Goal: Task Accomplishment & Management: Complete application form

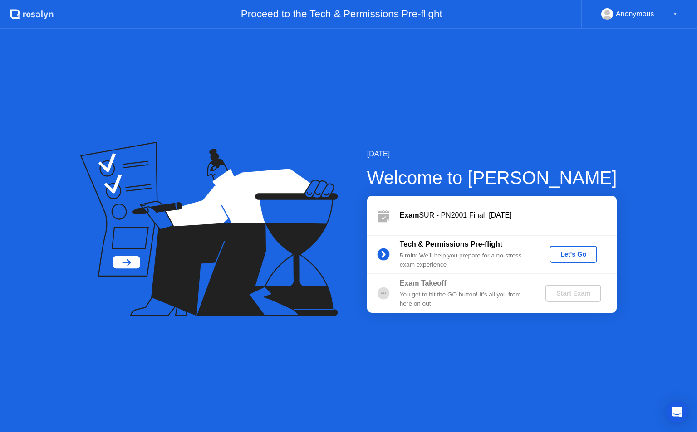
click at [578, 255] on div "Let's Go" at bounding box center [573, 254] width 40 height 7
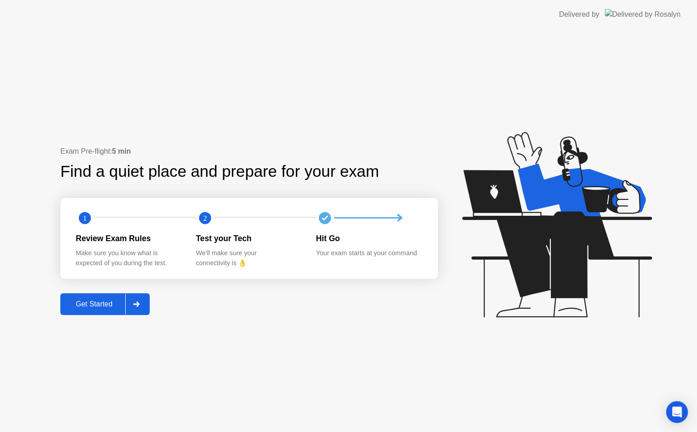
click at [73, 315] on button "Get Started" at bounding box center [104, 305] width 89 height 22
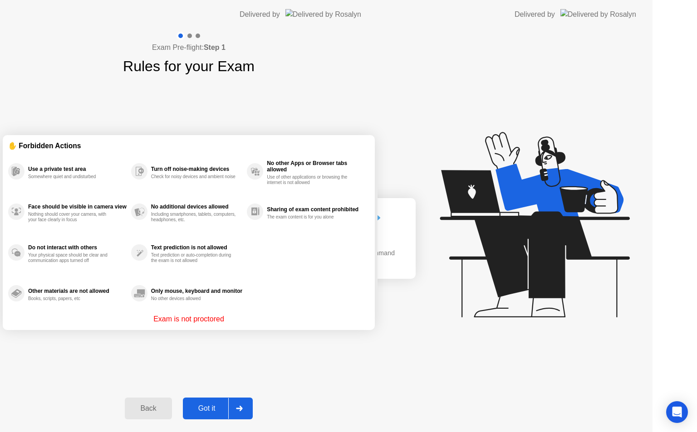
click at [84, 310] on div "Exam Pre-flight: Step 1 Rules for your Exam ✋ Forbidden Actions Use a private t…" at bounding box center [188, 230] width 377 height 403
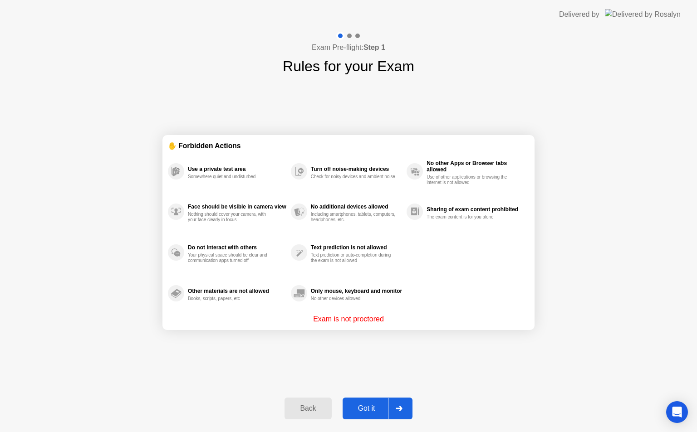
click at [372, 402] on button "Got it" at bounding box center [378, 409] width 70 height 22
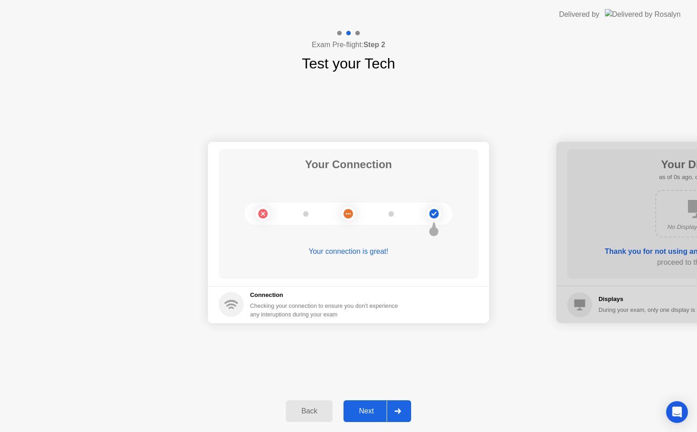
click at [382, 409] on div "Next" at bounding box center [366, 411] width 40 height 8
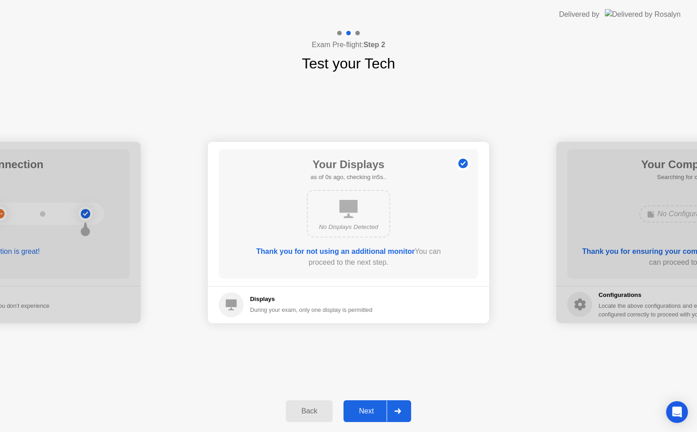
click at [382, 409] on div "Next" at bounding box center [366, 411] width 40 height 8
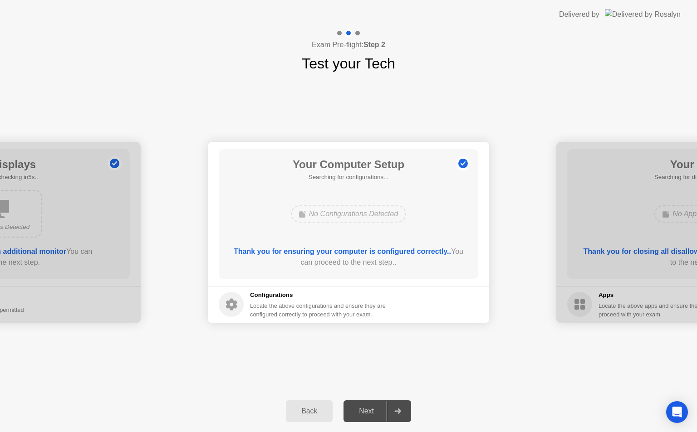
click at [382, 409] on div "Next" at bounding box center [366, 411] width 40 height 8
click at [371, 416] on div "Next" at bounding box center [366, 411] width 40 height 8
click at [400, 412] on icon at bounding box center [397, 411] width 6 height 5
click at [393, 412] on div at bounding box center [398, 411] width 22 height 21
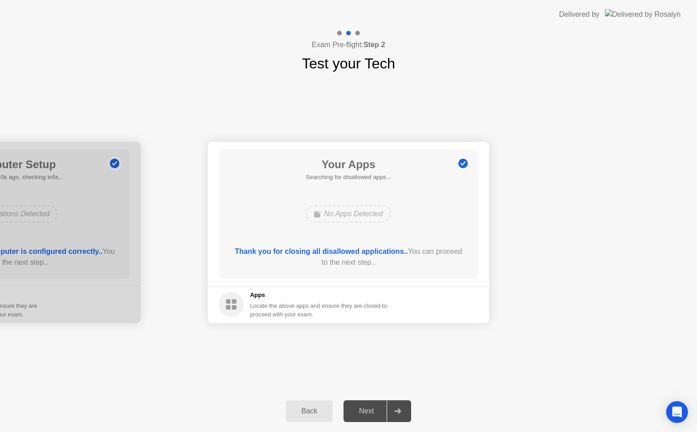
click at [392, 411] on div at bounding box center [398, 411] width 22 height 21
click at [403, 412] on div at bounding box center [398, 411] width 22 height 21
click at [399, 411] on icon at bounding box center [397, 411] width 6 height 5
click at [372, 410] on div "Next" at bounding box center [366, 411] width 40 height 8
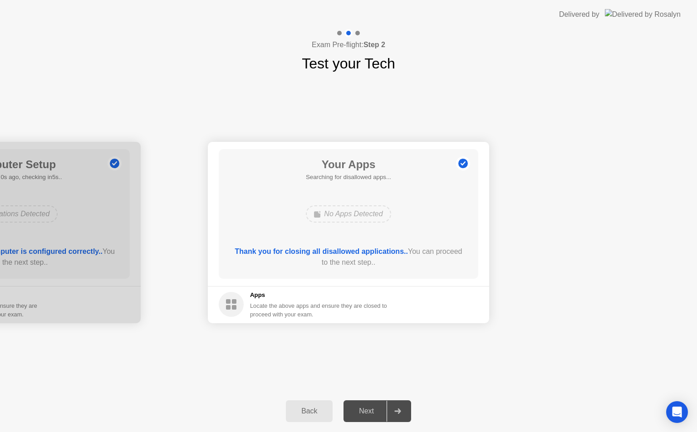
click at [372, 410] on div "Next" at bounding box center [366, 411] width 40 height 8
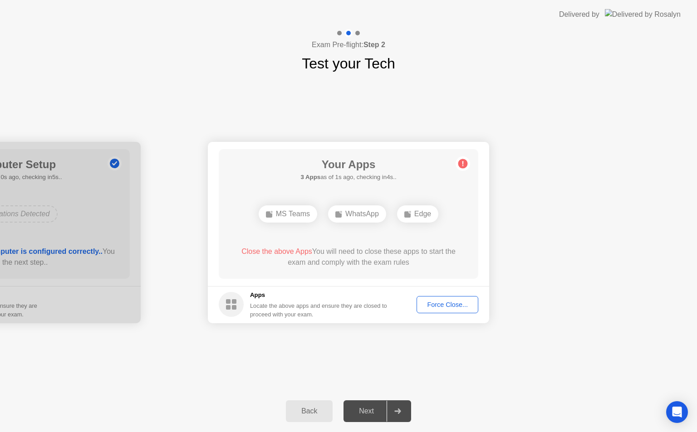
click at [394, 409] on div at bounding box center [398, 411] width 22 height 21
click at [447, 303] on div "Force Close..." at bounding box center [447, 304] width 55 height 7
click at [443, 307] on div "Force Close..." at bounding box center [447, 304] width 55 height 7
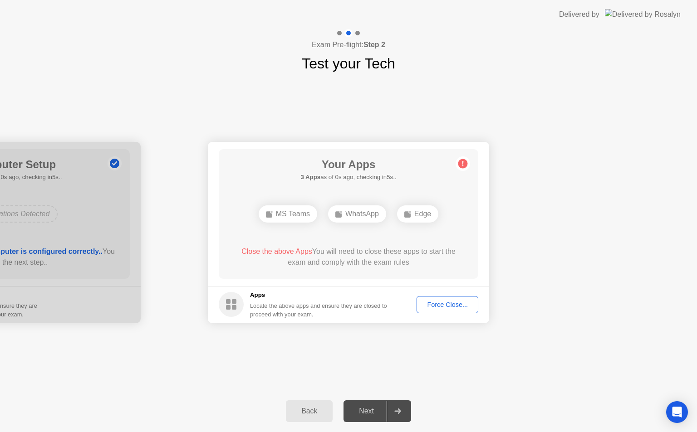
click at [400, 414] on div at bounding box center [398, 411] width 22 height 21
click at [137, 350] on div "Your Connection Your connection is great! Connection Checking your connection t…" at bounding box center [348, 232] width 697 height 316
click at [130, 350] on div "Your Connection Your connection is great! Connection Checking your connection t…" at bounding box center [348, 232] width 697 height 316
click at [144, 396] on div "Back Next" at bounding box center [348, 412] width 697 height 42
click at [223, 397] on div "Back Next" at bounding box center [348, 412] width 697 height 42
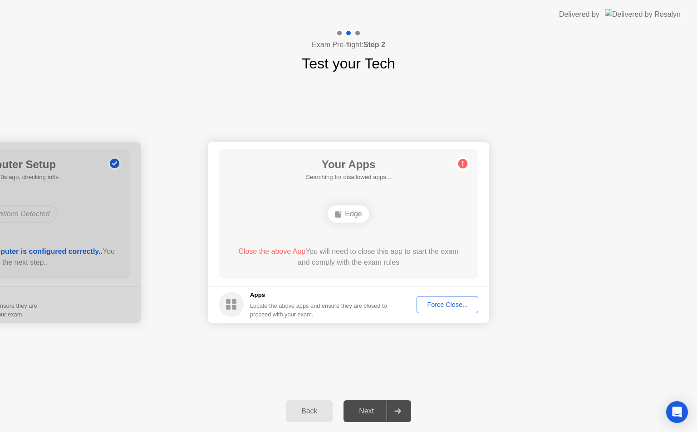
click at [398, 416] on div at bounding box center [398, 411] width 22 height 21
click at [461, 303] on div "Force Close..." at bounding box center [447, 304] width 55 height 7
click at [397, 418] on div at bounding box center [398, 411] width 22 height 21
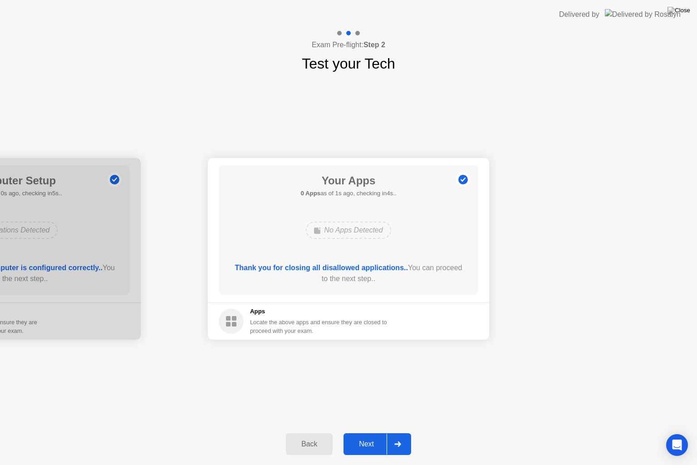
click at [379, 432] on div "Next" at bounding box center [366, 444] width 40 height 8
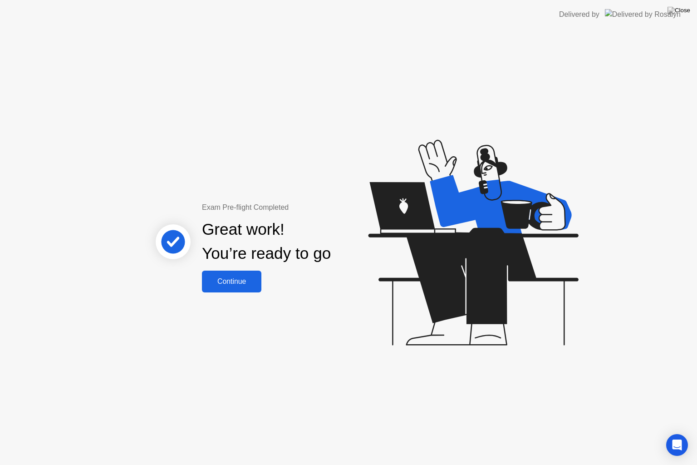
click at [232, 284] on div "Continue" at bounding box center [232, 281] width 54 height 8
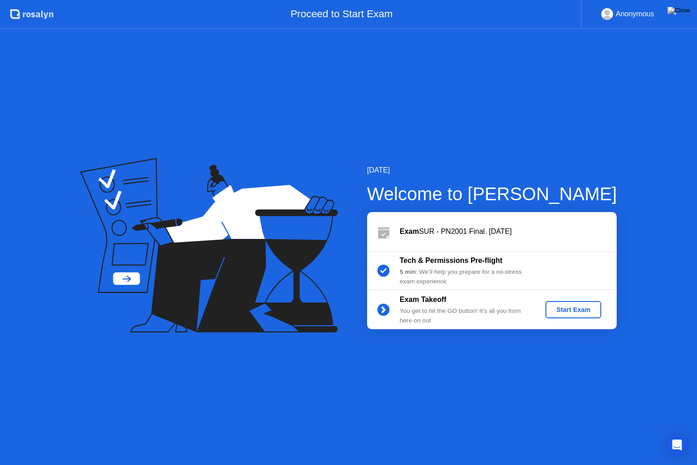
click at [586, 314] on button "Start Exam" at bounding box center [573, 309] width 56 height 17
